Goal: Task Accomplishment & Management: Use online tool/utility

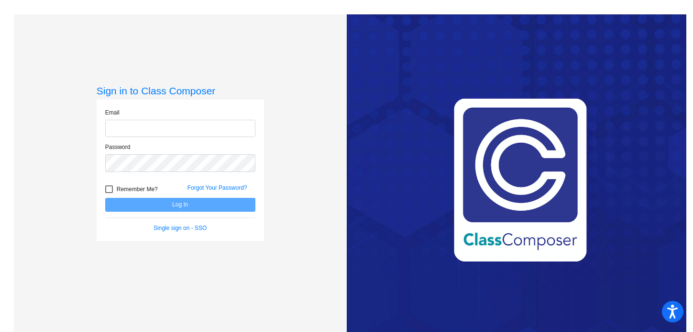
type input "shastings@orangecsd.org"
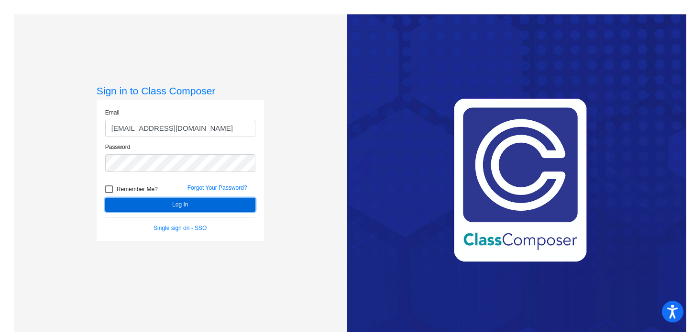
click at [196, 204] on button "Log In" at bounding box center [180, 205] width 150 height 14
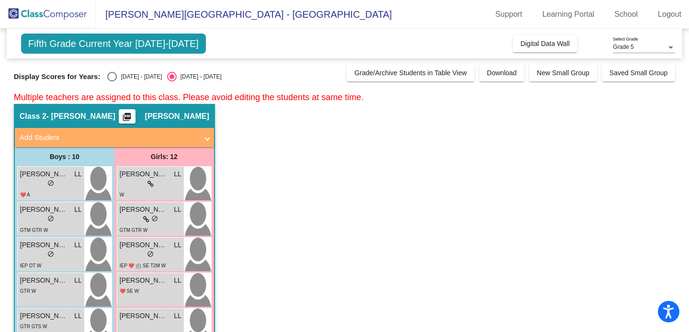
click at [112, 77] on div "Select an option" at bounding box center [112, 77] width 10 height 10
click at [112, 81] on input "[DATE] - [DATE]" at bounding box center [112, 81] width 0 height 0
radio input "true"
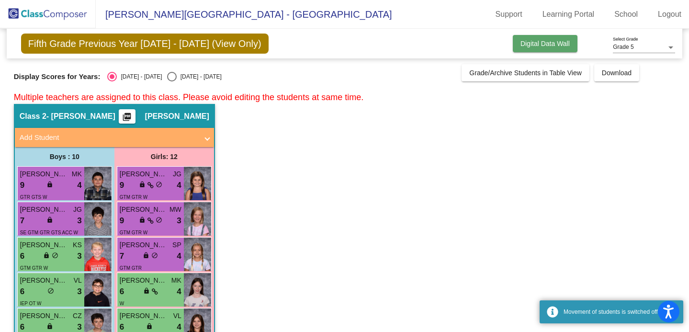
click at [522, 48] on button "Digital Data Wall" at bounding box center [545, 43] width 65 height 17
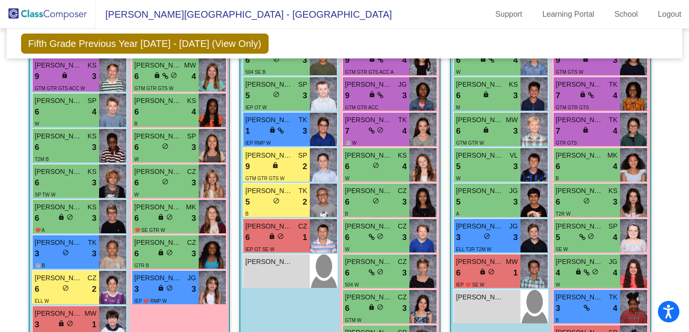
scroll to position [949, 0]
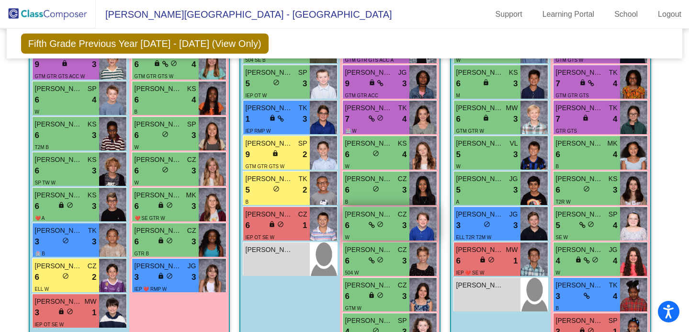
click at [377, 221] on span "do_not_disturb_alt" at bounding box center [380, 224] width 7 height 7
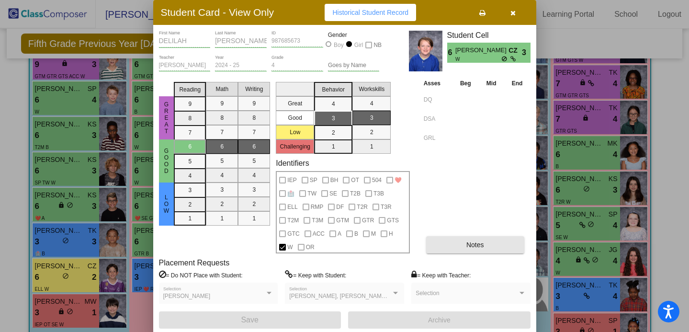
click at [439, 238] on button "Notes" at bounding box center [475, 244] width 98 height 17
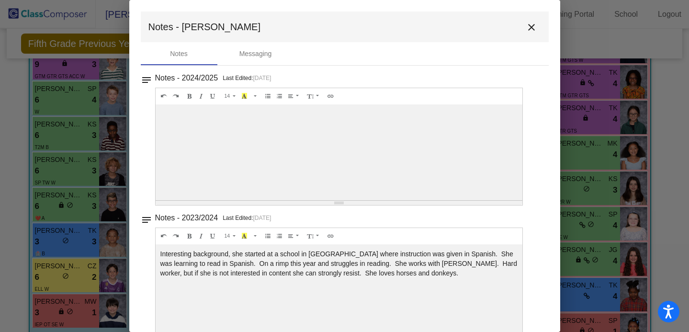
click at [531, 31] on mat-icon "close" at bounding box center [531, 27] width 11 height 11
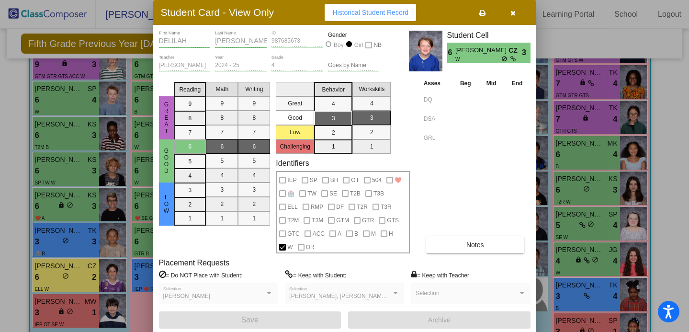
click at [508, 13] on button "button" at bounding box center [513, 12] width 31 height 17
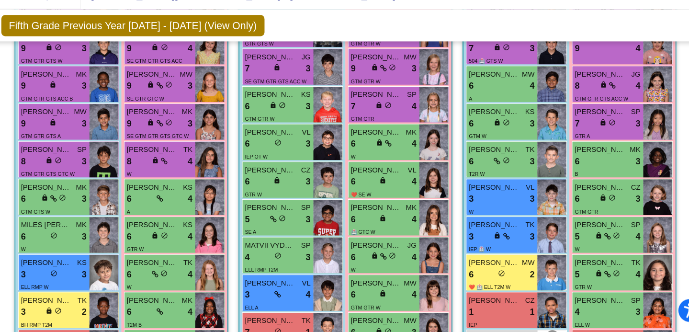
scroll to position [376, 0]
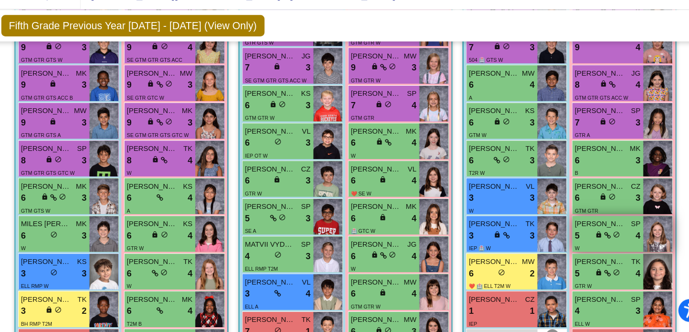
click at [616, 247] on div "W" at bounding box center [591, 252] width 62 height 10
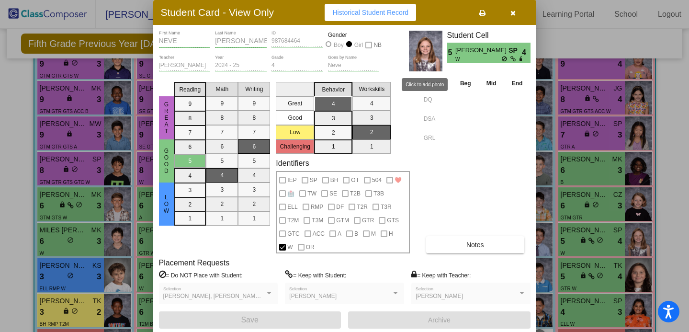
scroll to position [0, 0]
click at [468, 239] on button "Notes" at bounding box center [475, 244] width 98 height 17
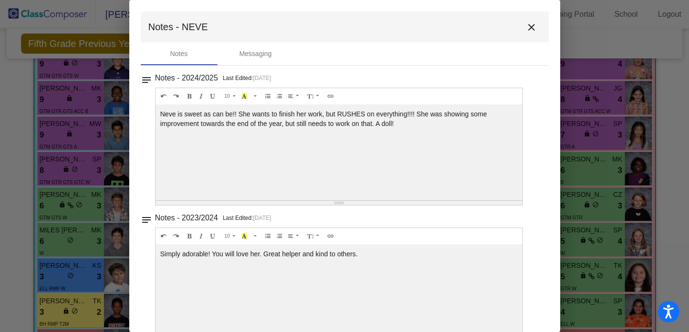
click at [526, 22] on mat-icon "close" at bounding box center [531, 27] width 11 height 11
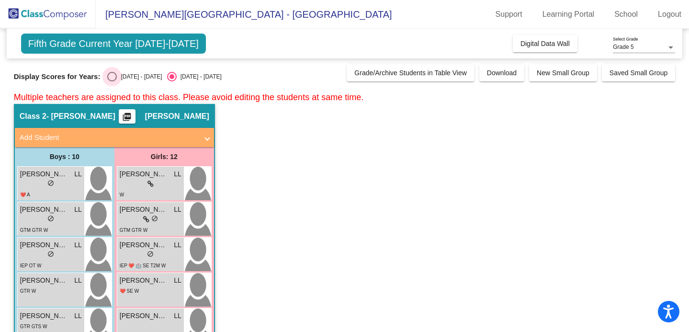
click at [119, 73] on div "[DATE] - [DATE]" at bounding box center [139, 76] width 45 height 9
click at [112, 81] on input "[DATE] - [DATE]" at bounding box center [112, 81] width 0 height 0
radio input "true"
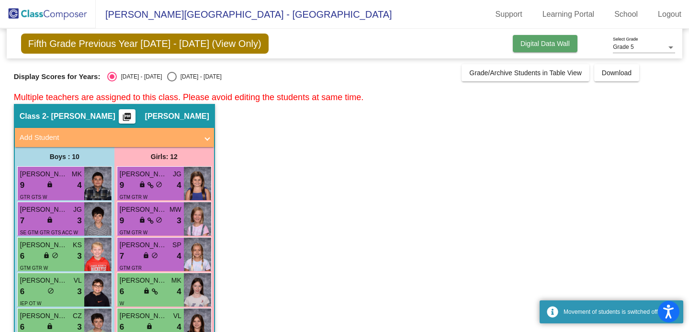
click at [542, 38] on button "Digital Data Wall" at bounding box center [545, 43] width 65 height 17
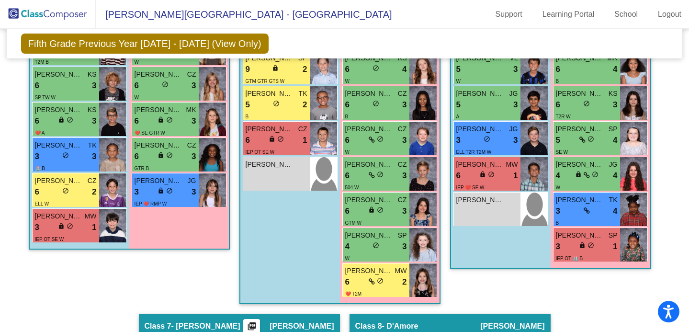
scroll to position [1038, 0]
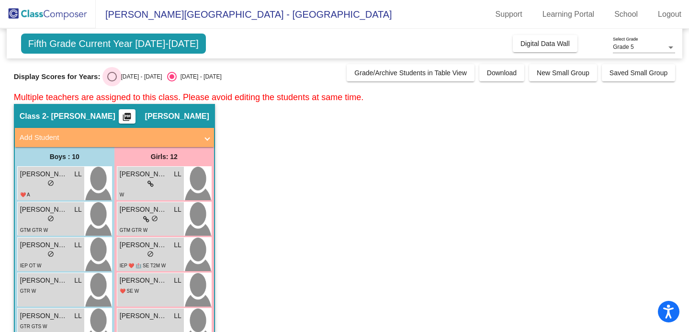
click at [110, 79] on div "Select an option" at bounding box center [112, 77] width 10 height 10
click at [112, 81] on input "[DATE] - [DATE]" at bounding box center [112, 81] width 0 height 0
radio input "true"
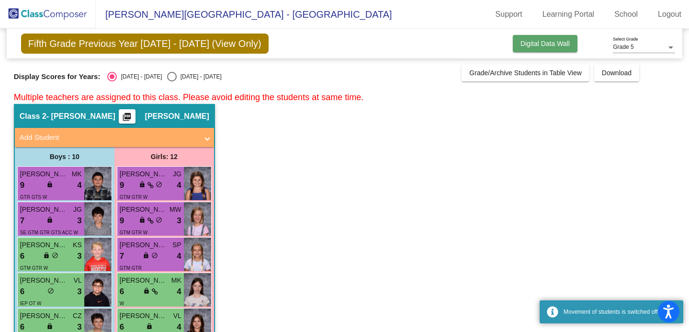
click at [534, 40] on span "Digital Data Wall" at bounding box center [544, 44] width 49 height 8
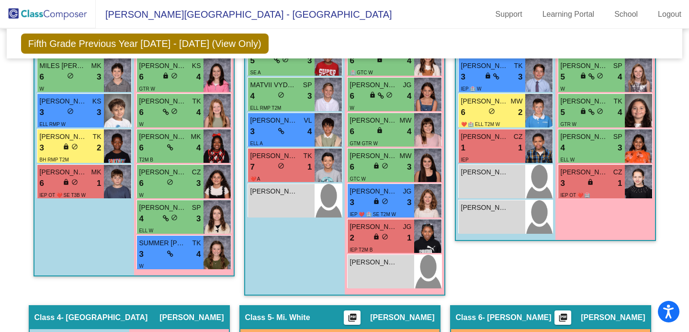
scroll to position [548, 0]
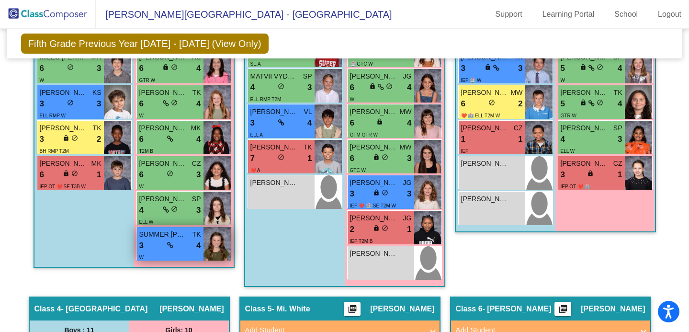
click at [203, 244] on img at bounding box center [216, 244] width 27 height 34
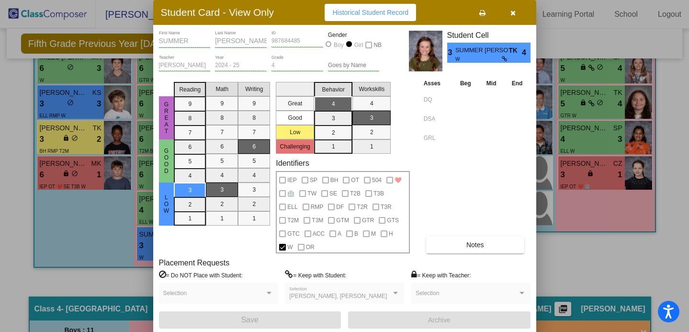
click at [519, 13] on button "button" at bounding box center [513, 12] width 31 height 17
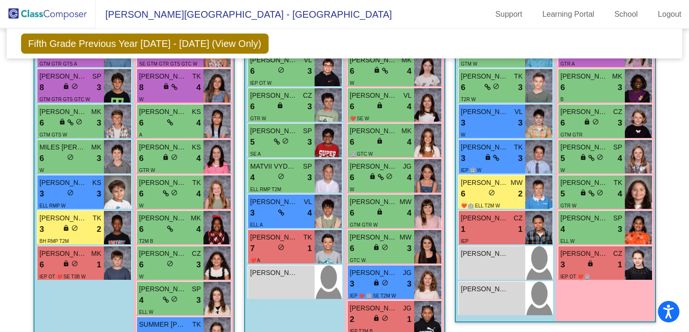
scroll to position [462, 0]
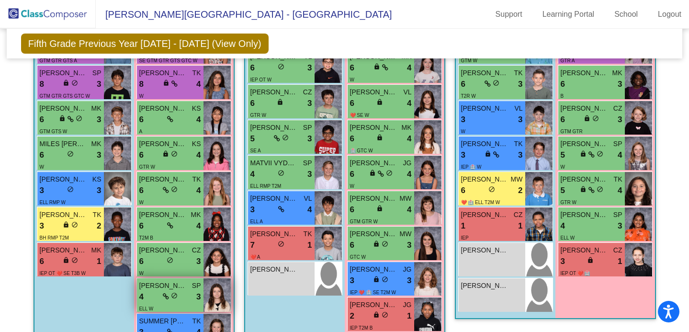
click at [174, 287] on span "[PERSON_NAME]" at bounding box center [163, 285] width 48 height 10
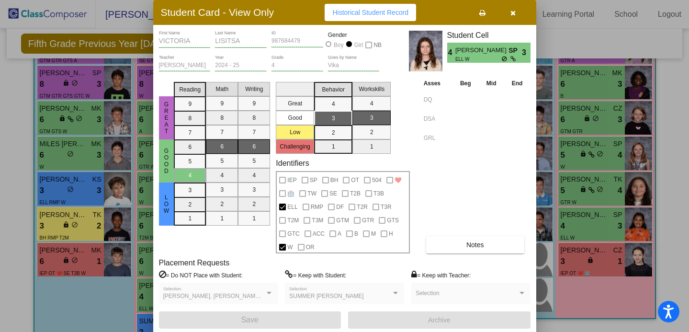
click at [444, 246] on button "Notes" at bounding box center [475, 244] width 98 height 17
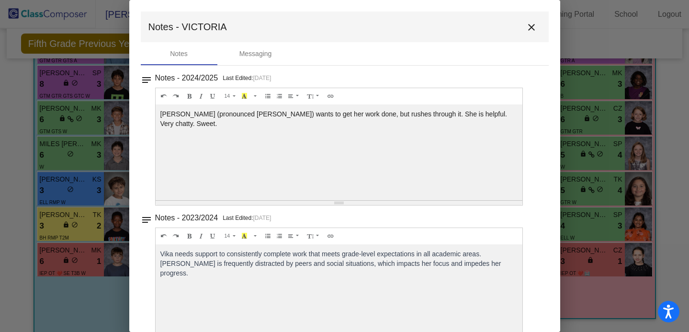
click at [526, 32] on mat-icon "close" at bounding box center [531, 27] width 11 height 11
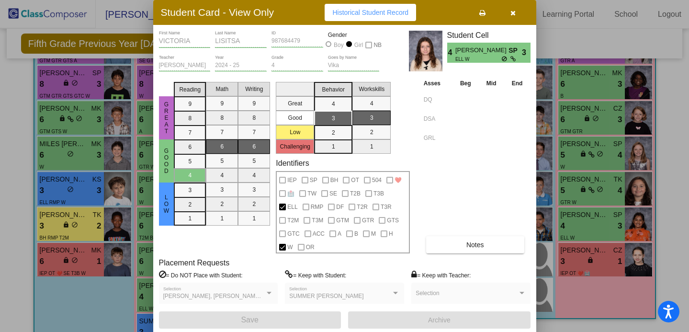
click at [515, 18] on button "button" at bounding box center [513, 12] width 31 height 17
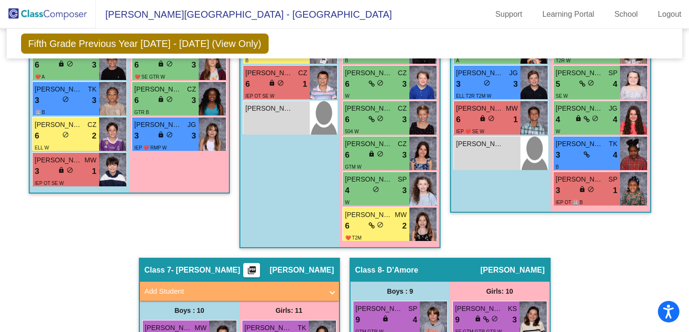
scroll to position [1020, 0]
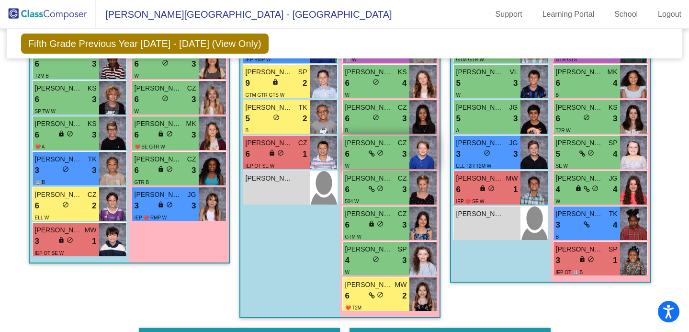
click at [389, 154] on div "6 lock do_not_disturb_alt 3" at bounding box center [376, 154] width 62 height 12
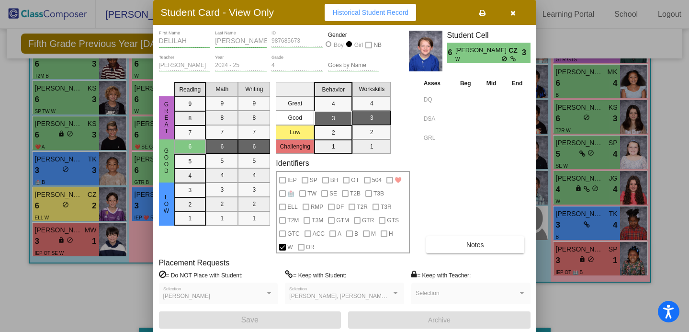
click at [68, 299] on div at bounding box center [344, 166] width 689 height 332
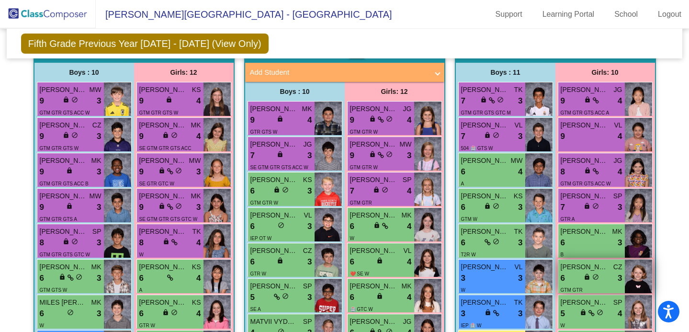
scroll to position [302, 0]
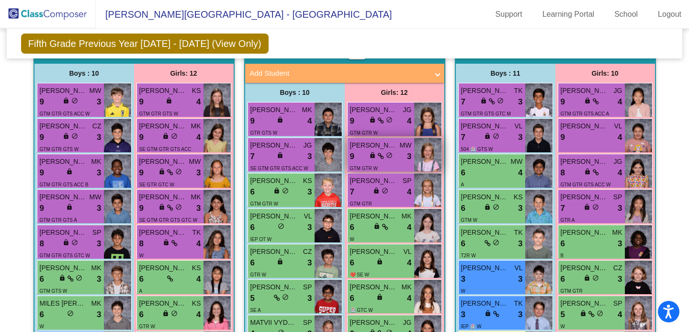
click at [380, 152] on span at bounding box center [381, 156] width 6 height 8
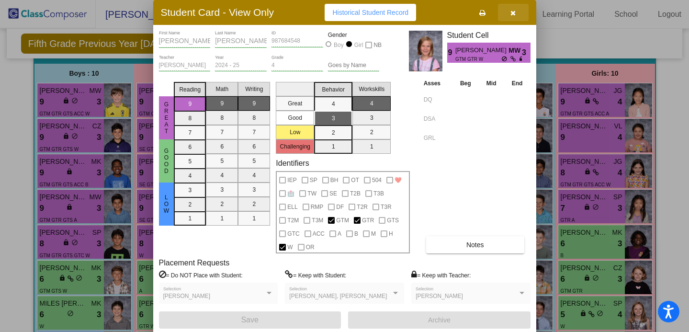
click at [511, 17] on button "button" at bounding box center [513, 12] width 31 height 17
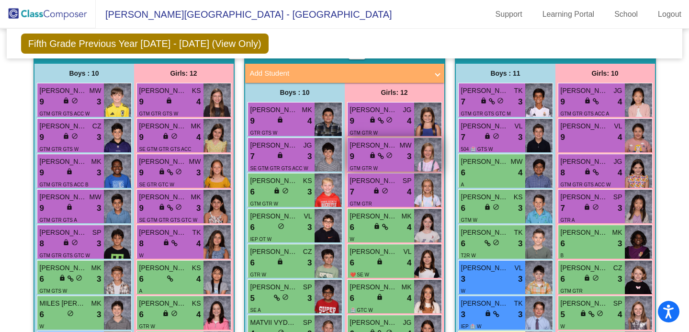
click at [386, 152] on span "do_not_disturb_alt" at bounding box center [389, 155] width 7 height 7
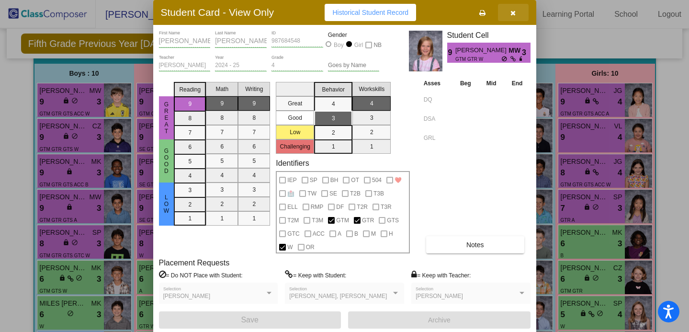
click at [513, 11] on icon "button" at bounding box center [512, 13] width 5 height 7
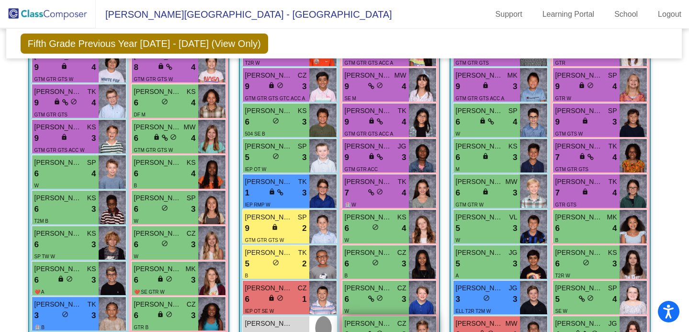
scroll to position [876, 0]
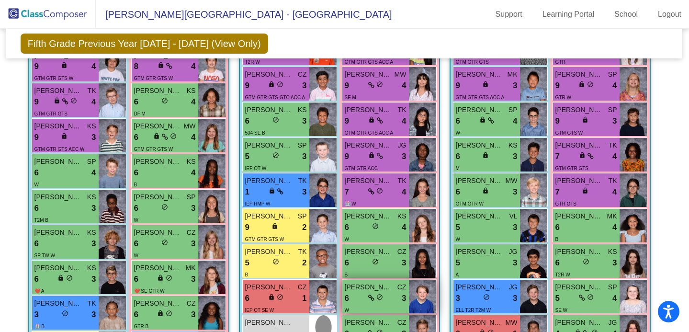
click at [381, 304] on div "W" at bounding box center [376, 309] width 62 height 10
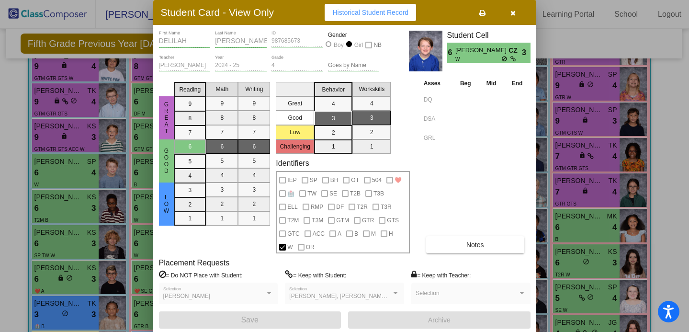
click at [572, 47] on div at bounding box center [344, 166] width 689 height 332
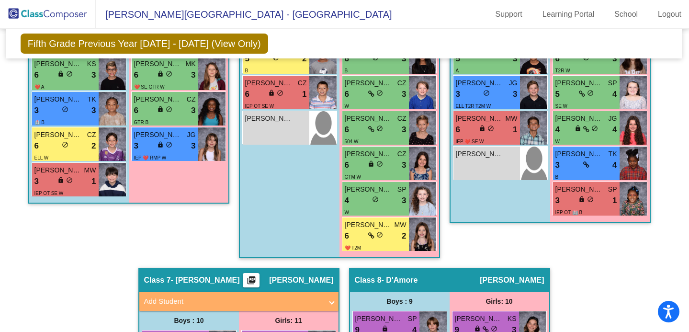
scroll to position [1081, 0]
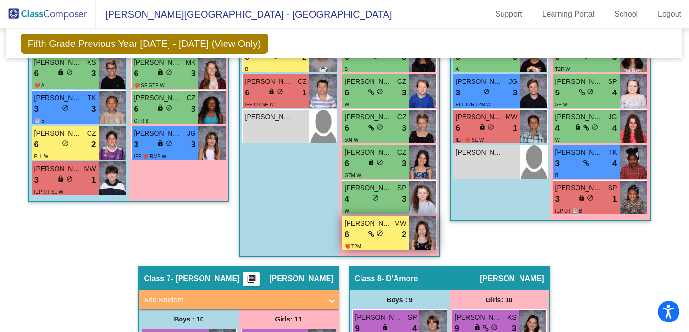
click at [405, 233] on div "HADLEY ZEIGER MW 6 lock do_not_disturb_alt 2 ❤️ T2M" at bounding box center [375, 233] width 67 height 34
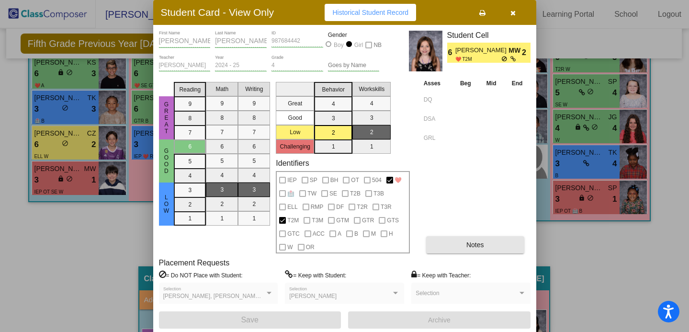
click at [460, 241] on button "Notes" at bounding box center [475, 244] width 98 height 17
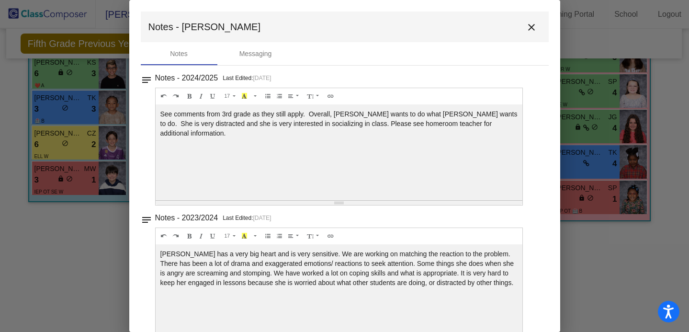
scroll to position [25, 0]
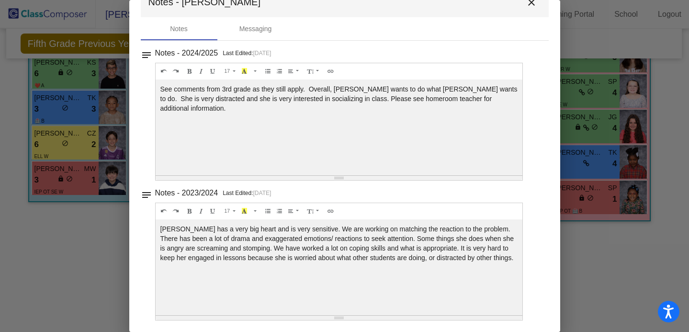
click at [526, 7] on mat-icon "close" at bounding box center [531, 2] width 11 height 11
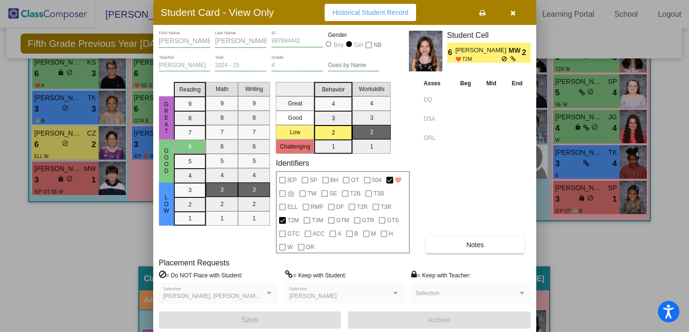
click at [544, 52] on div at bounding box center [344, 166] width 689 height 332
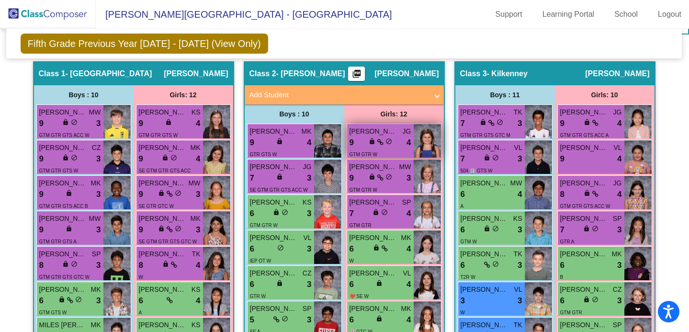
scroll to position [0, 0]
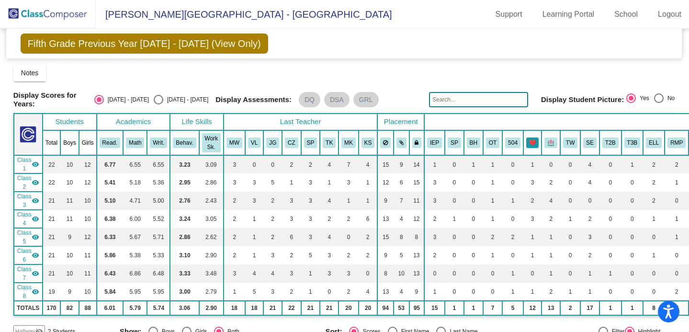
click at [534, 137] on button "❤️" at bounding box center [532, 142] width 13 height 11
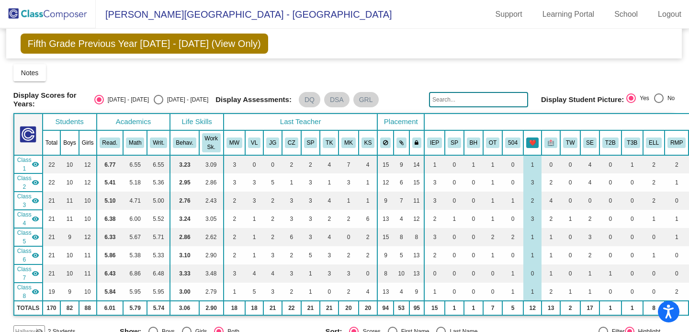
click at [534, 137] on button "❤️" at bounding box center [532, 142] width 13 height 11
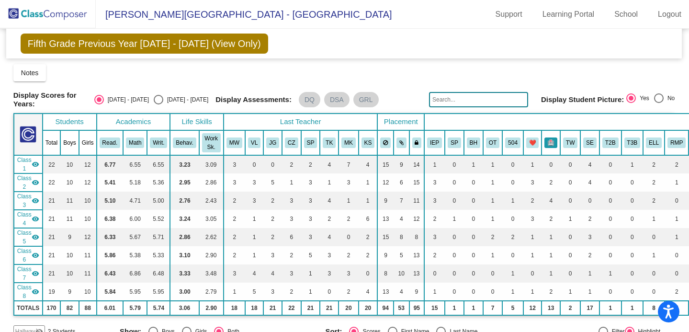
click at [549, 140] on button "🏥" at bounding box center [550, 142] width 13 height 11
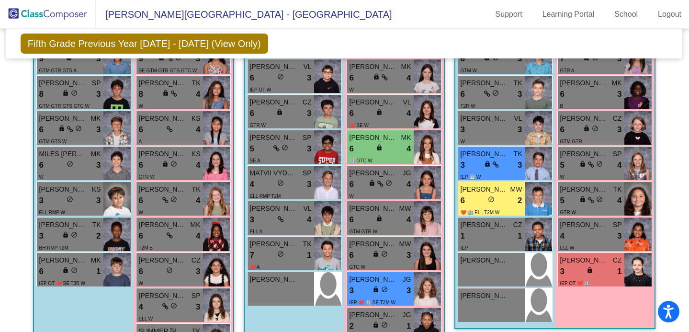
scroll to position [458, 0]
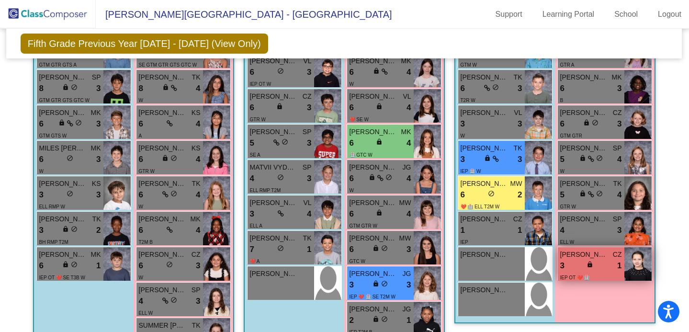
click at [590, 266] on div "lock do_not_disturb_alt" at bounding box center [590, 265] width 9 height 10
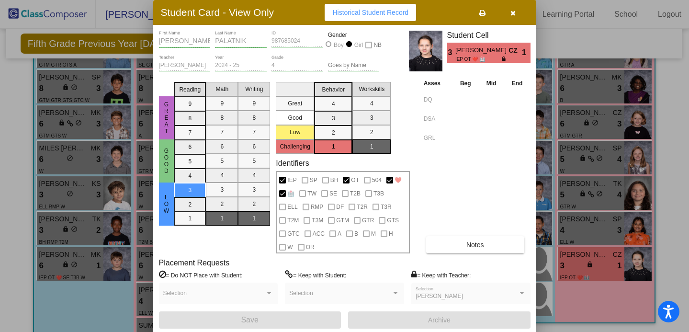
click at [588, 53] on div at bounding box center [344, 166] width 689 height 332
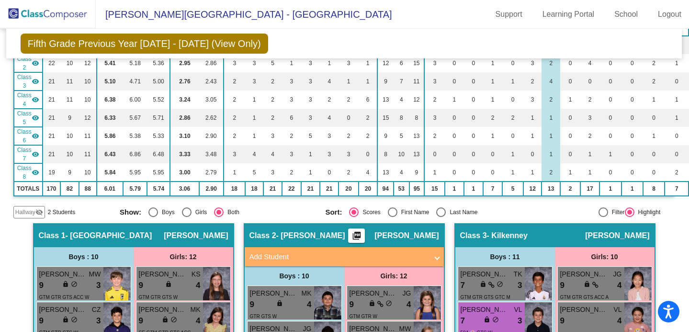
scroll to position [0, 0]
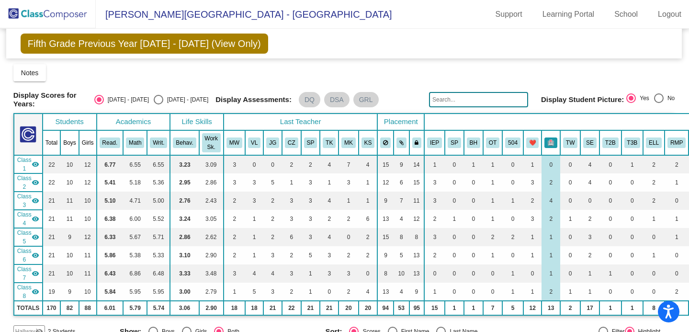
click at [546, 143] on button "🏥" at bounding box center [550, 142] width 13 height 11
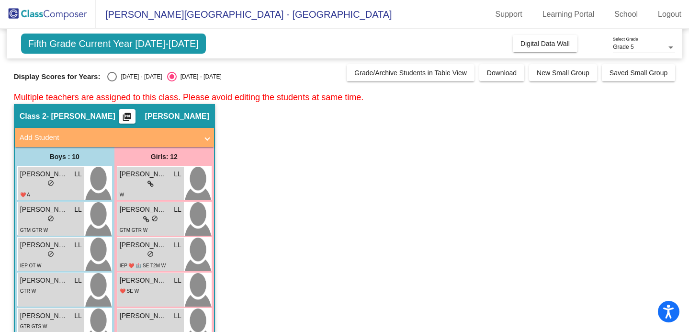
click at [111, 75] on div "Select an option" at bounding box center [112, 77] width 10 height 10
click at [112, 81] on input "[DATE] - [DATE]" at bounding box center [112, 81] width 0 height 0
radio input "true"
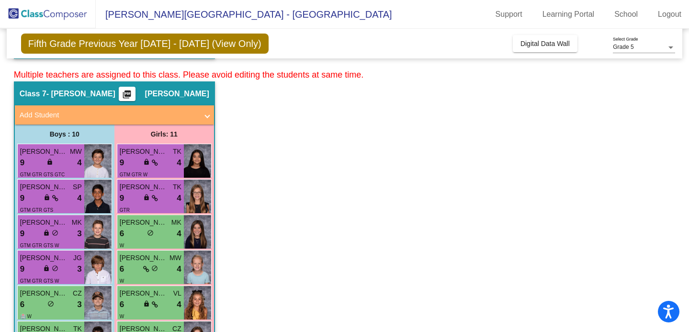
scroll to position [1510, 0]
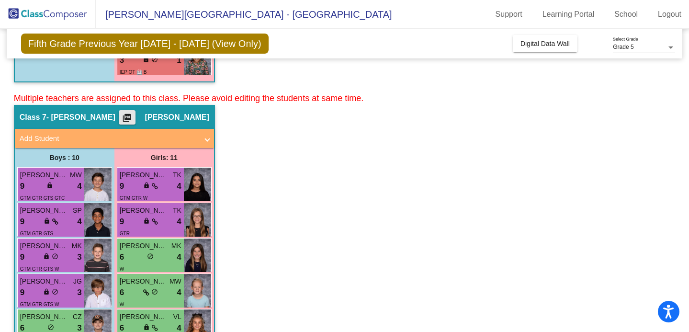
click at [133, 117] on mat-icon "picture_as_pdf" at bounding box center [126, 119] width 11 height 13
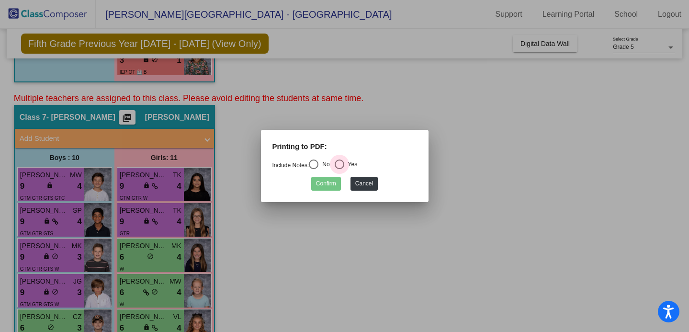
click at [343, 160] on div "Select an option" at bounding box center [340, 164] width 10 height 10
click at [339, 169] on input "Yes" at bounding box center [339, 169] width 0 height 0
radio input "true"
click at [329, 184] on button "Confirm" at bounding box center [326, 184] width 30 height 14
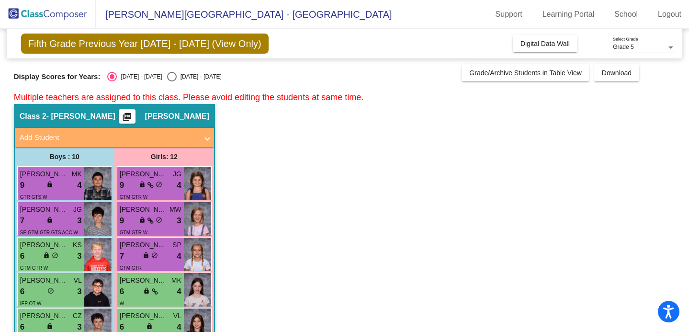
scroll to position [0, 0]
click at [565, 42] on span "Digital Data Wall" at bounding box center [544, 44] width 49 height 8
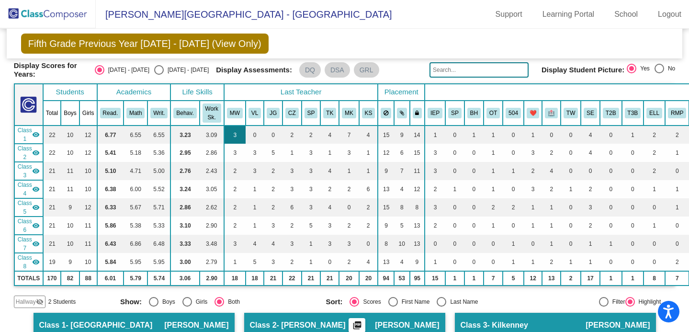
scroll to position [35, 0]
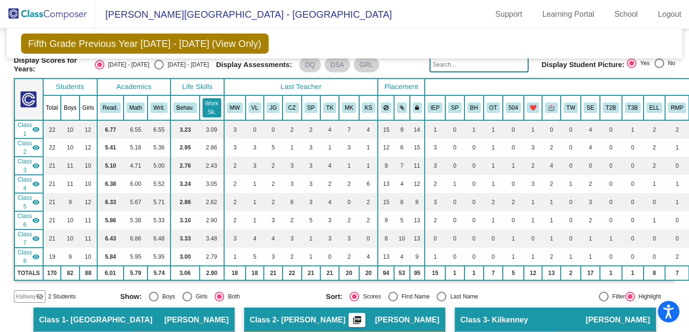
click at [216, 109] on button "Work Sk." at bounding box center [211, 107] width 19 height 19
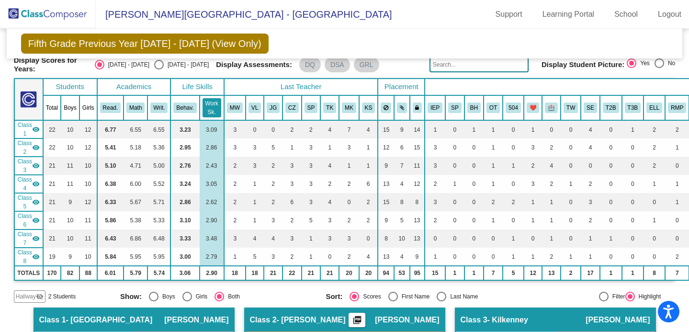
click at [205, 102] on button "Work Sk." at bounding box center [211, 107] width 19 height 19
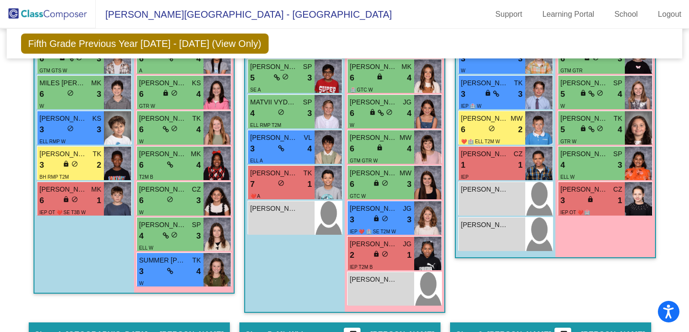
scroll to position [528, 0]
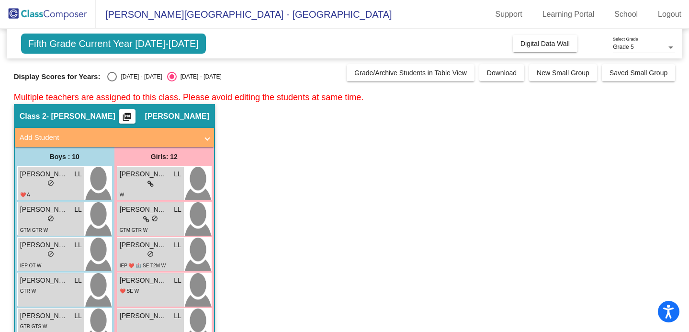
click at [108, 76] on div "Select an option" at bounding box center [112, 77] width 10 height 10
click at [112, 81] on input "[DATE] - [DATE]" at bounding box center [112, 81] width 0 height 0
radio input "true"
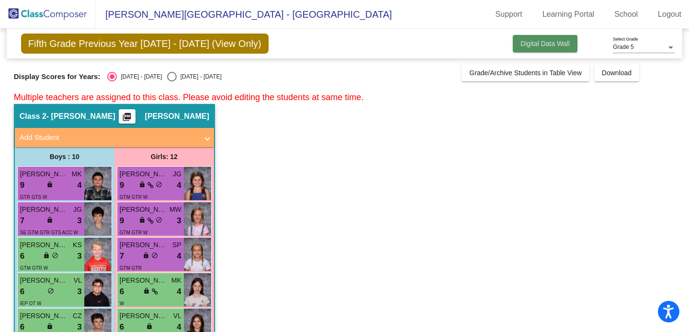
click at [548, 47] on button "Digital Data Wall" at bounding box center [545, 43] width 65 height 17
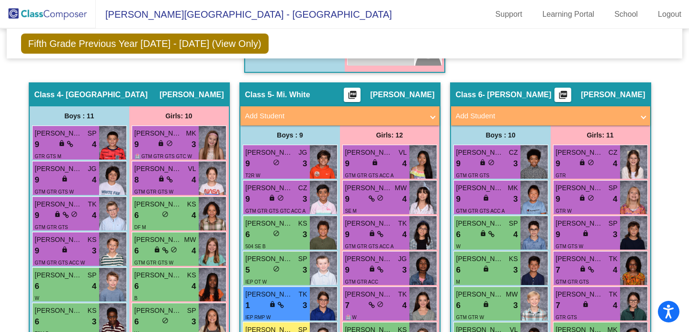
scroll to position [766, 0]
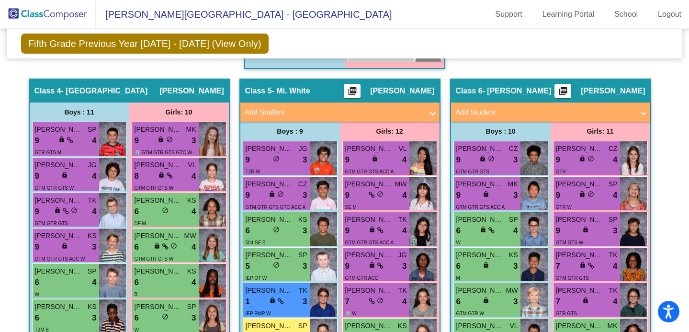
click at [358, 93] on mat-icon "picture_as_pdf" at bounding box center [352, 92] width 11 height 13
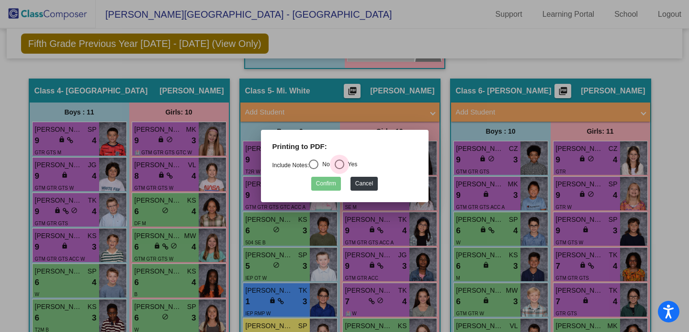
click at [339, 164] on div "Select an option" at bounding box center [340, 164] width 10 height 10
click at [339, 169] on input "Yes" at bounding box center [339, 169] width 0 height 0
radio input "true"
click at [330, 182] on button "Confirm" at bounding box center [326, 184] width 30 height 14
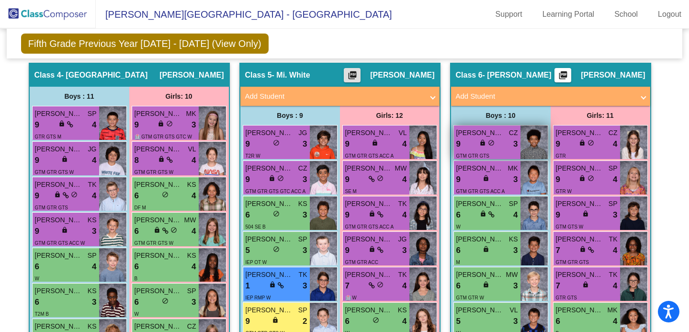
scroll to position [774, 0]
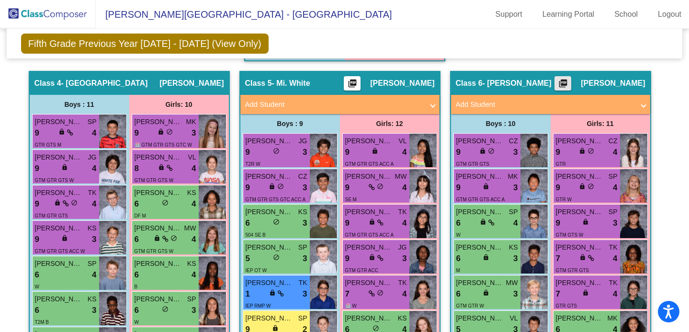
click at [568, 78] on mat-icon "picture_as_pdf" at bounding box center [562, 84] width 11 height 13
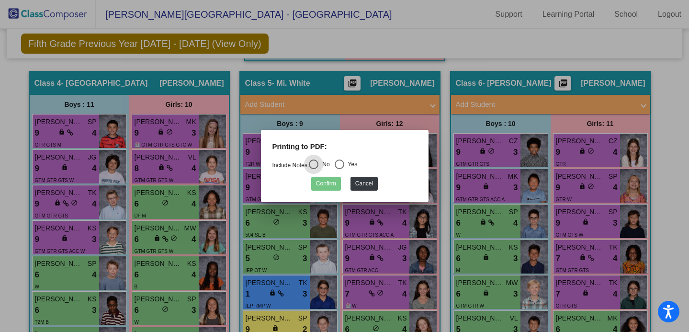
click at [344, 159] on div "Select an option" at bounding box center [340, 164] width 10 height 10
click at [339, 169] on input "Yes" at bounding box center [339, 169] width 0 height 0
radio input "true"
click at [314, 194] on mat-dialog-container "Printing to PDF: Include Notes: No Yes Confirm Cancel" at bounding box center [345, 166] width 168 height 72
click at [320, 187] on button "Confirm" at bounding box center [326, 184] width 30 height 14
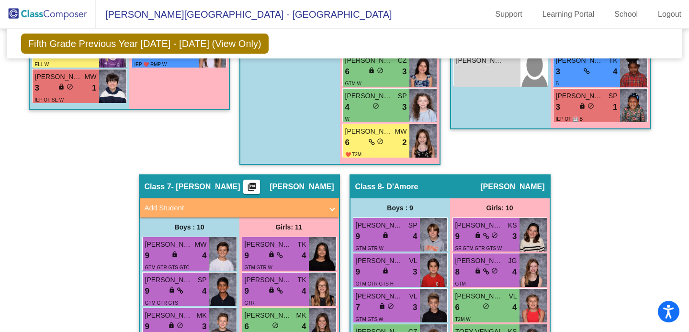
scroll to position [1173, 0]
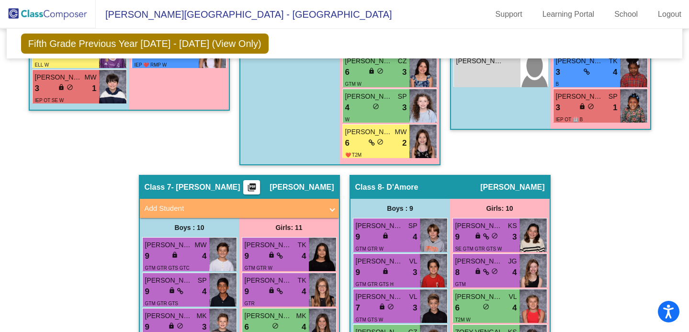
click at [353, 177] on div "Class 8 - D'Amore picture_as_pdf [PERSON_NAME]" at bounding box center [449, 187] width 199 height 23
click at [436, 193] on div "Class 8 - D'Amore picture_as_pdf [PERSON_NAME]" at bounding box center [449, 187] width 199 height 23
